Goal: Task Accomplishment & Management: Use online tool/utility

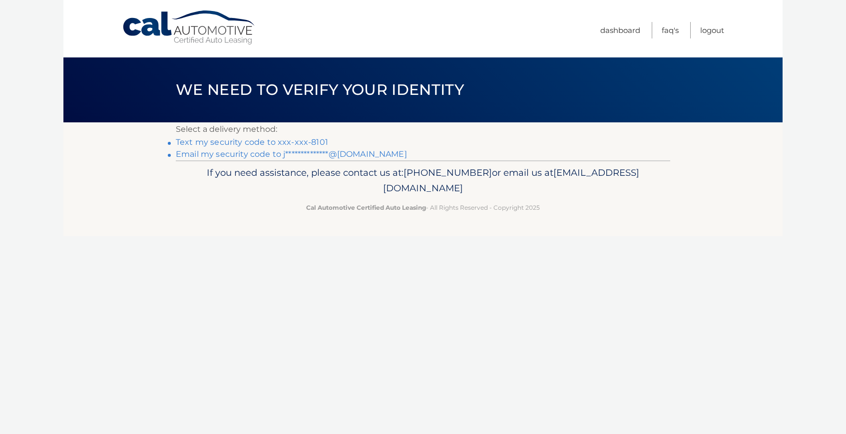
click at [356, 155] on link "**********" at bounding box center [291, 153] width 231 height 9
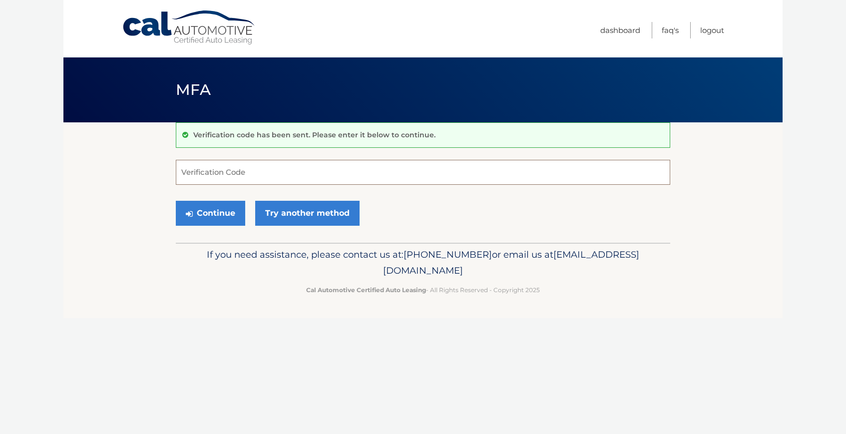
click at [420, 178] on input "Verification Code" at bounding box center [423, 172] width 494 height 25
paste input "739182"
type input "739182"
click at [232, 209] on button "Continue" at bounding box center [210, 213] width 69 height 25
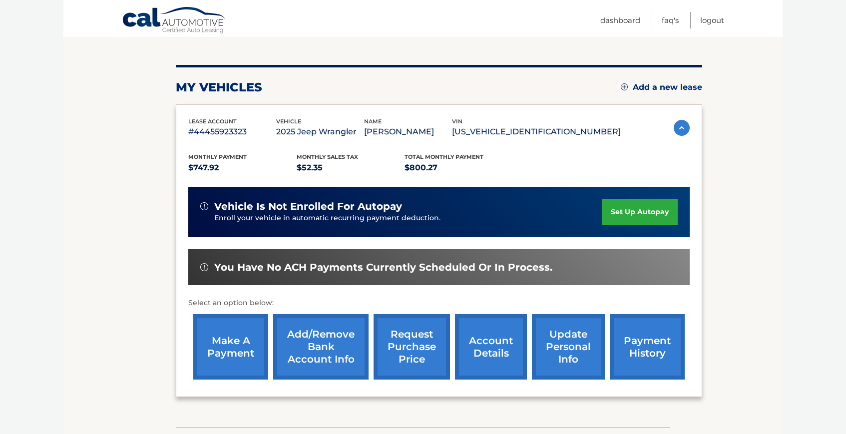
scroll to position [133, 0]
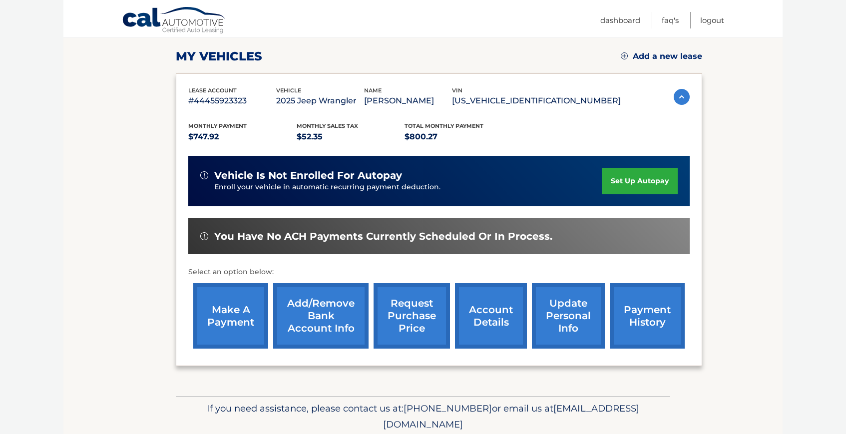
click at [227, 331] on link "make a payment" at bounding box center [230, 315] width 75 height 65
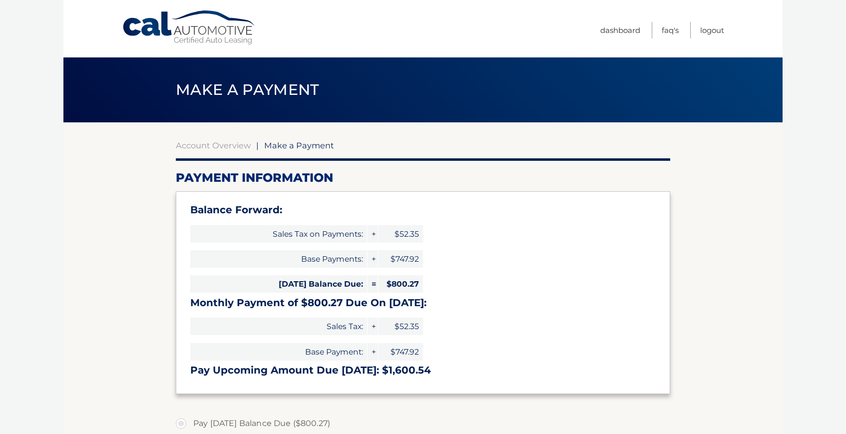
select select "NDUxYjRlNmMtNTFiNS00ZThkLTliMTktMTVlMTA0ZjY3MjI5"
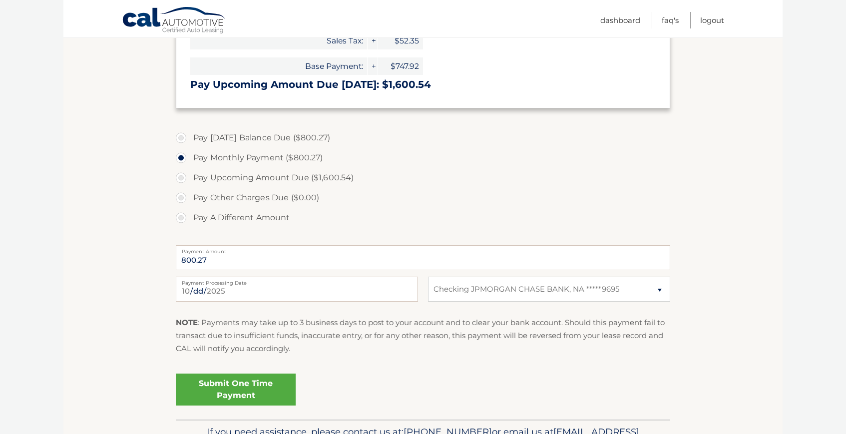
scroll to position [289, 0]
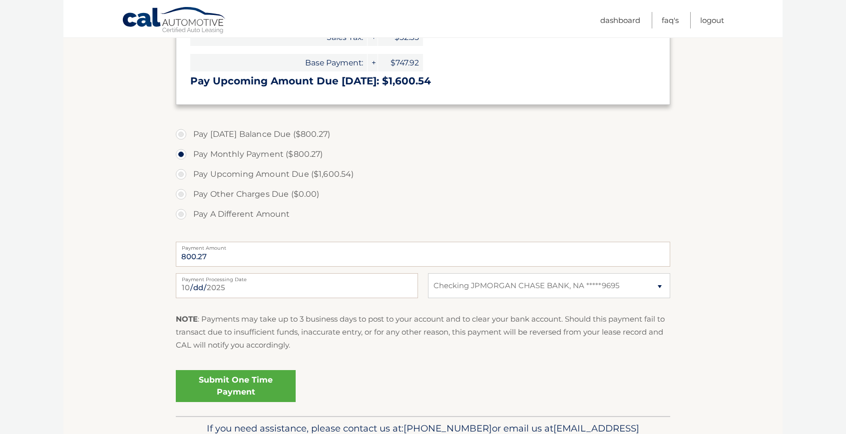
click at [272, 382] on link "Submit One Time Payment" at bounding box center [236, 386] width 120 height 32
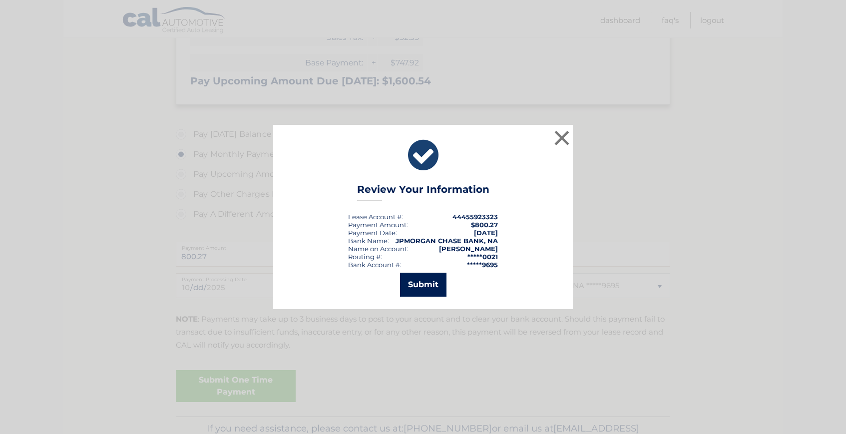
click at [444, 283] on button "Submit" at bounding box center [423, 285] width 46 height 24
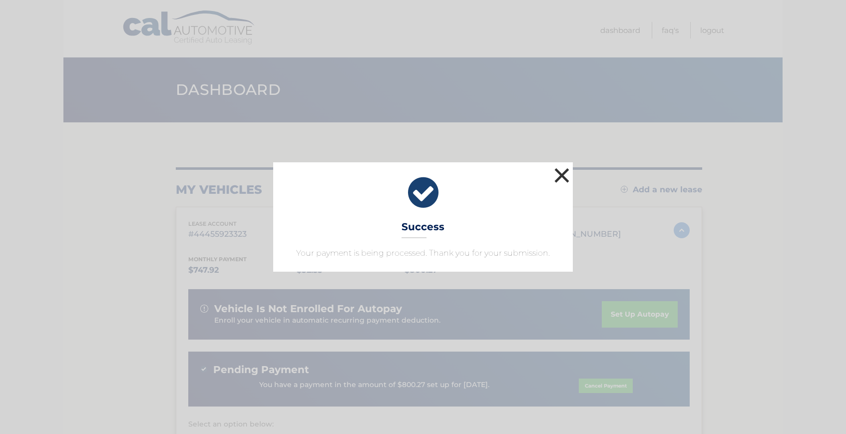
click at [560, 175] on button "×" at bounding box center [562, 175] width 20 height 20
